Goal: Transaction & Acquisition: Purchase product/service

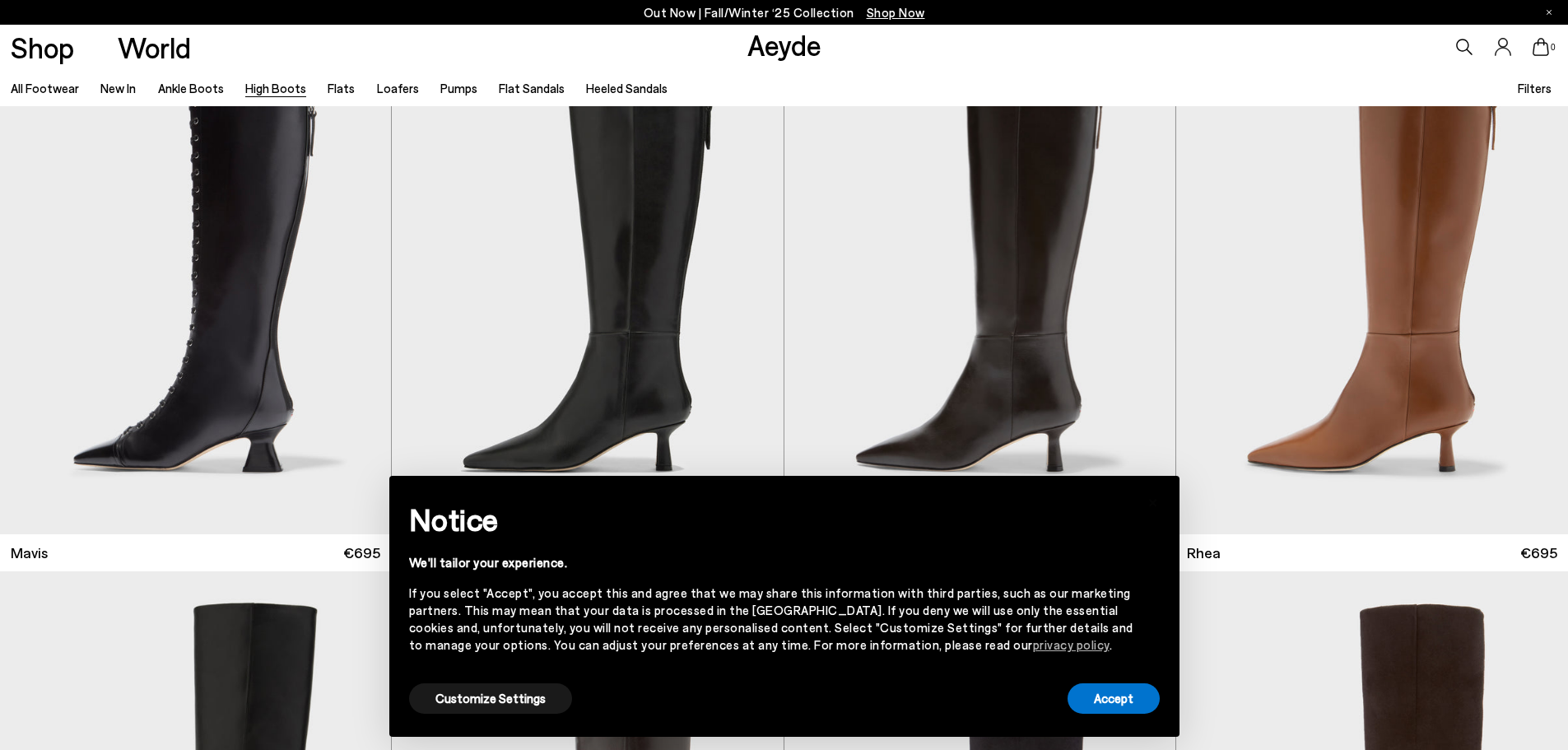
scroll to position [69, 0]
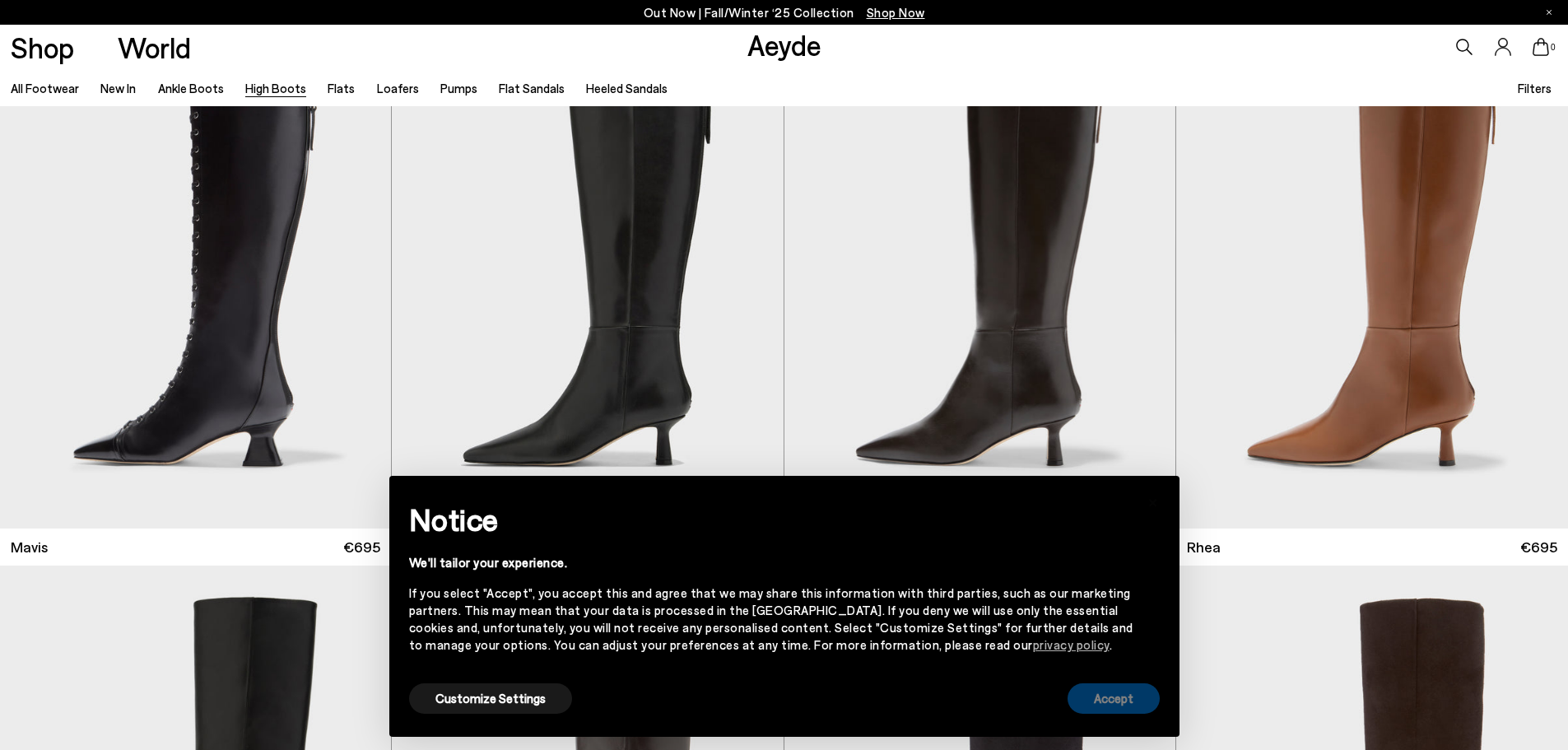
click at [1099, 683] on button "Accept" at bounding box center [1114, 698] width 92 height 31
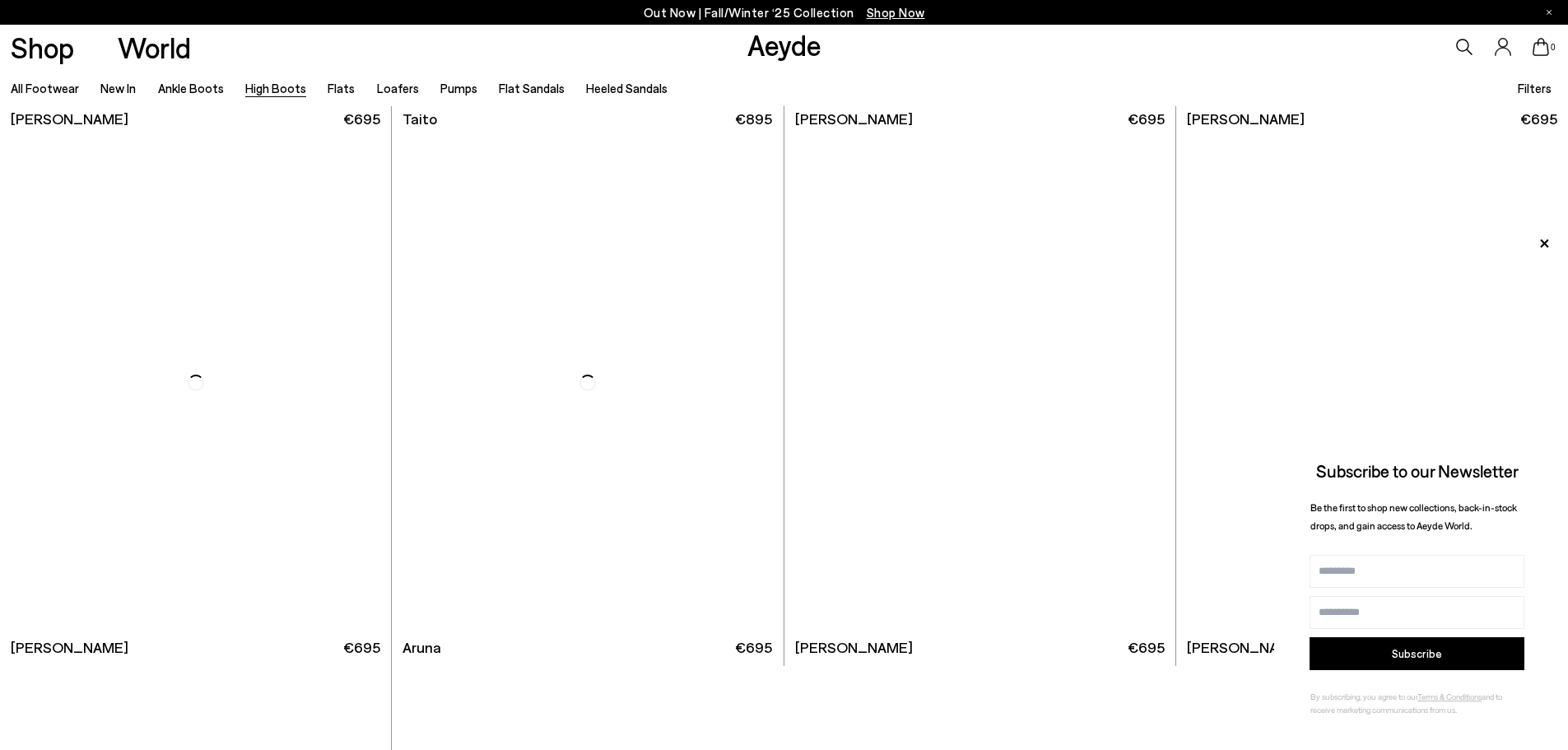
scroll to position [4728, 0]
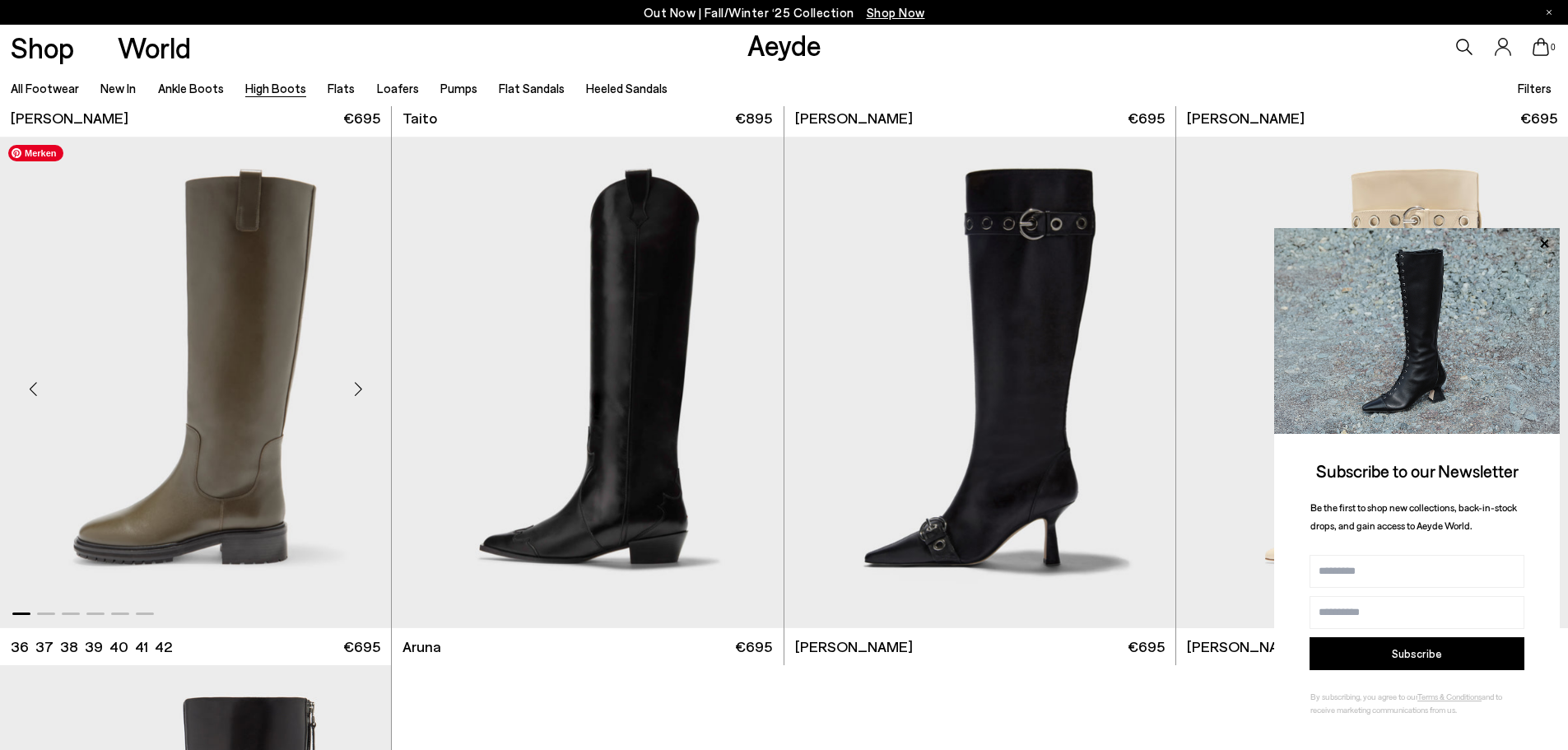
click at [267, 151] on img "1 / 6" at bounding box center [195, 382] width 391 height 491
